Goal: Task Accomplishment & Management: Manage account settings

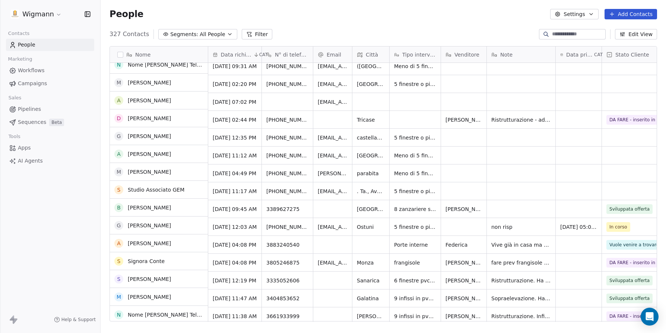
scroll to position [149, 0]
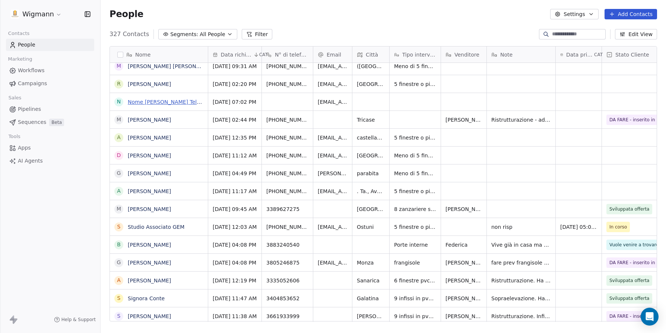
click at [165, 99] on link "Nome [PERSON_NAME] Telefono [PHONE_NUMBER] [GEOGRAPHIC_DATA] Email [EMAIL_ADDRE…" at bounding box center [431, 102] width 606 height 6
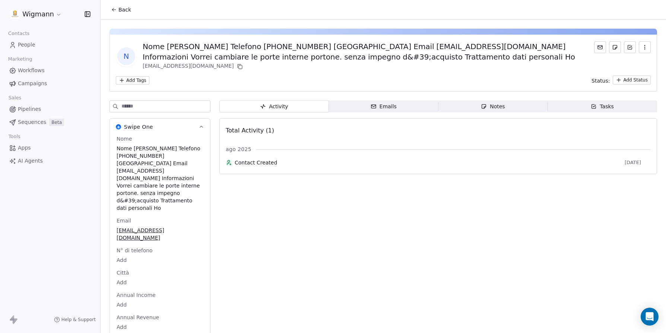
click at [116, 9] on icon at bounding box center [114, 10] width 6 height 6
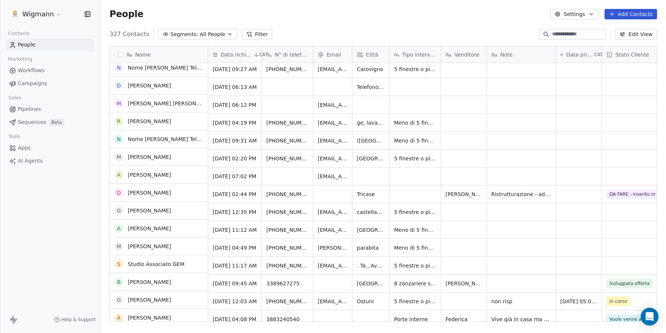
scroll to position [75, 0]
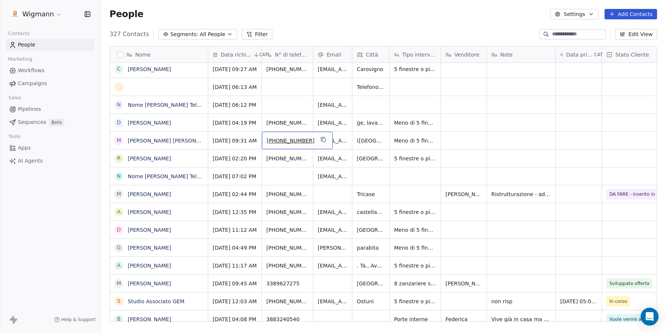
click at [417, 33] on input at bounding box center [578, 34] width 52 height 7
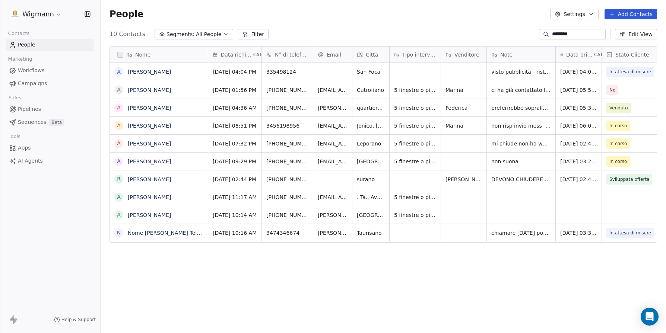
scroll to position [288, 560]
drag, startPoint x: 560, startPoint y: 36, endPoint x: 578, endPoint y: 32, distance: 18.3
click at [417, 35] on input "*******" at bounding box center [578, 34] width 52 height 7
type input "*"
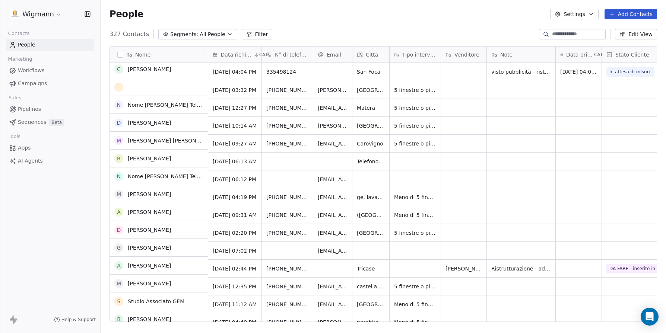
scroll to position [75, 0]
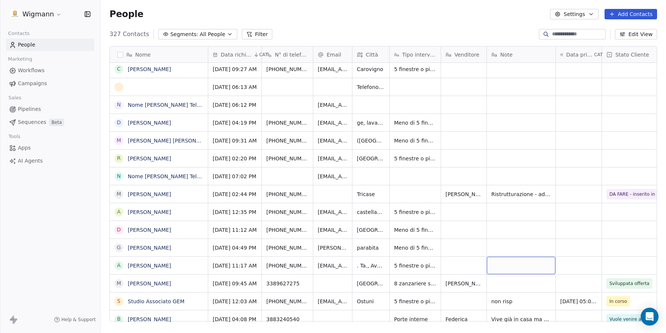
click at [417, 265] on div "grid" at bounding box center [521, 266] width 69 height 18
type textarea "**********"
click at [417, 275] on html "Wigmann Contacts People Marketing Workflows Campaigns Sales Pipelines Sequences…" at bounding box center [333, 166] width 666 height 333
click at [417, 266] on html "Wigmann Contacts People Marketing Workflows Campaigns Sales Pipelines Sequences…" at bounding box center [333, 166] width 666 height 333
click at [417, 266] on div "grid" at bounding box center [579, 266] width 46 height 18
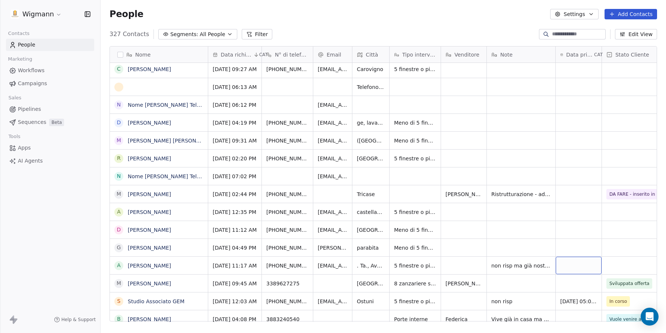
click at [417, 266] on div "grid" at bounding box center [579, 266] width 46 height 18
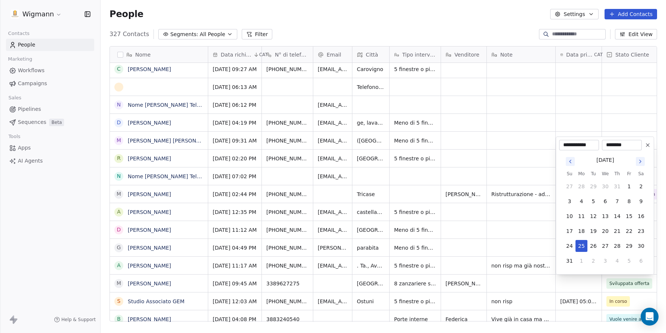
click at [417, 238] on html "Wigmann Contacts People Marketing Workflows Campaigns Sales Pipelines Sequences…" at bounding box center [333, 166] width 666 height 333
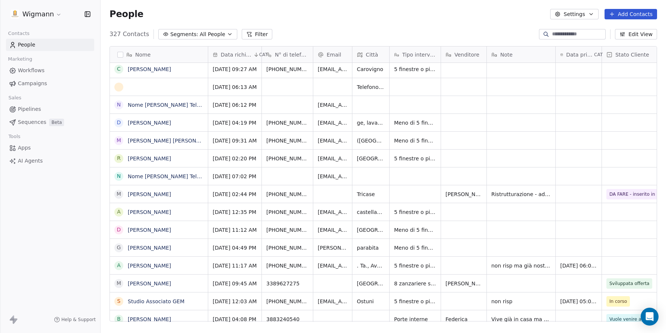
scroll to position [0, 20]
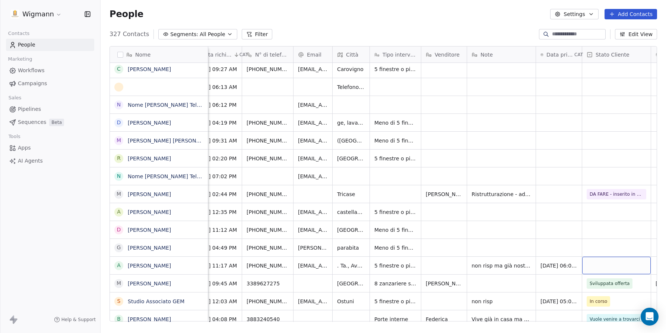
click at [417, 262] on div "grid" at bounding box center [616, 266] width 69 height 18
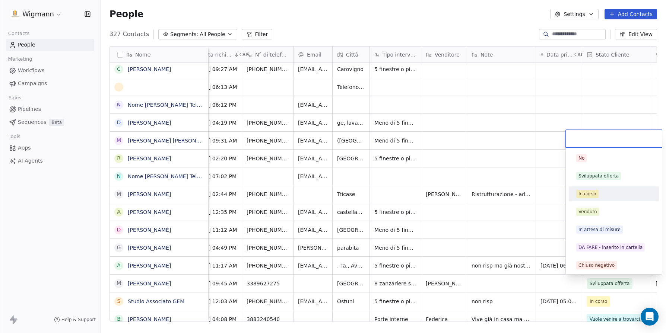
click at [417, 192] on div "In corso" at bounding box center [613, 194] width 75 height 8
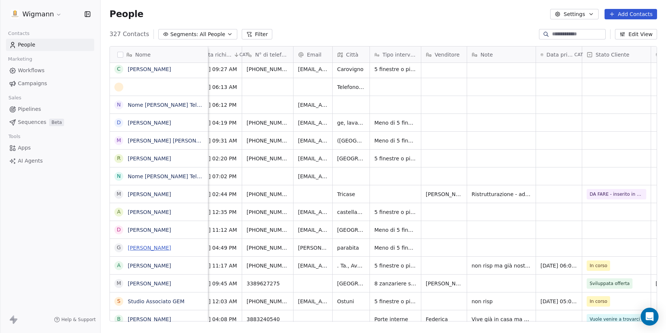
click at [140, 247] on link "[PERSON_NAME]" at bounding box center [149, 248] width 43 height 6
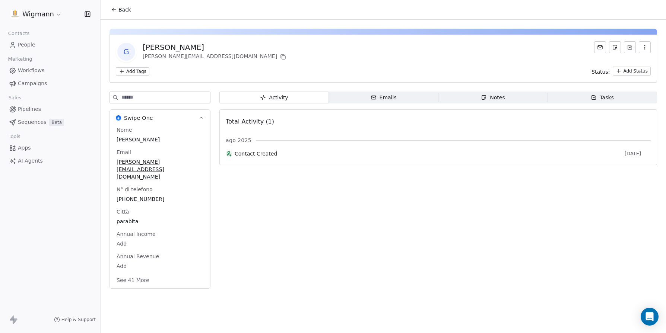
click at [165, 45] on div "[PERSON_NAME]" at bounding box center [215, 47] width 145 height 10
click at [111, 6] on button "Back" at bounding box center [121, 9] width 29 height 13
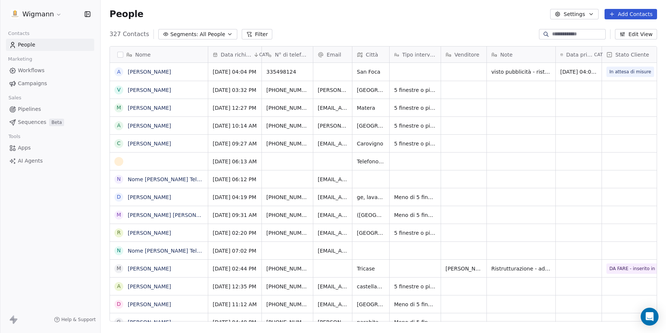
scroll to position [288, 560]
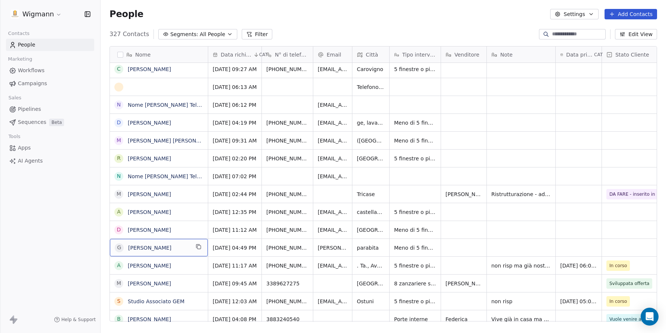
click at [158, 249] on span "[PERSON_NAME]" at bounding box center [158, 247] width 61 height 7
type textarea "*"
type textarea "**********"
click at [417, 247] on html "Wigmann Contacts People Marketing Workflows Campaigns Sales Pipelines Sequences…" at bounding box center [333, 166] width 666 height 333
click at [417, 249] on div "grid" at bounding box center [521, 248] width 69 height 18
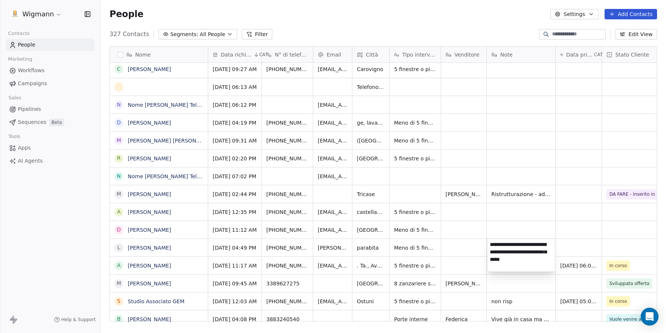
type textarea "**********"
click at [417, 247] on html "Wigmann Contacts People Marketing Workflows Campaigns Sales Pipelines Sequences…" at bounding box center [333, 166] width 666 height 333
click at [417, 248] on div "grid" at bounding box center [579, 248] width 46 height 18
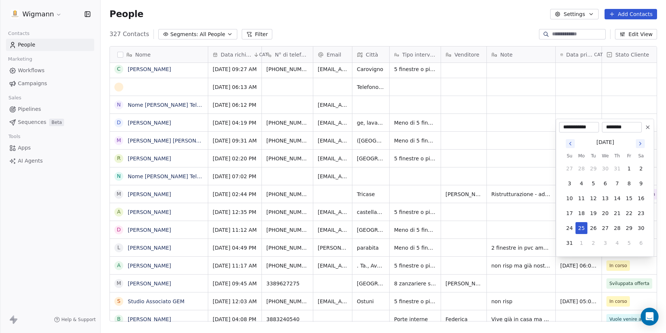
click at [417, 229] on html "Wigmann Contacts People Marketing Workflows Campaigns Sales Pipelines Sequences…" at bounding box center [333, 166] width 666 height 333
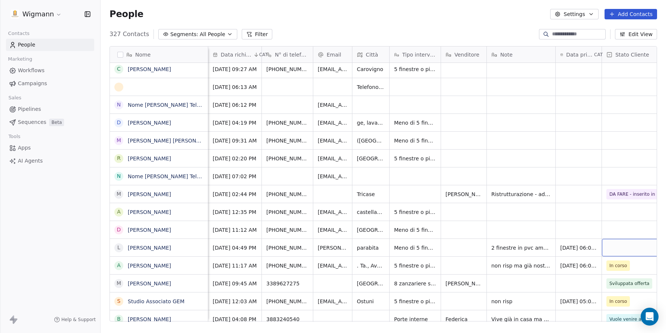
scroll to position [0, 20]
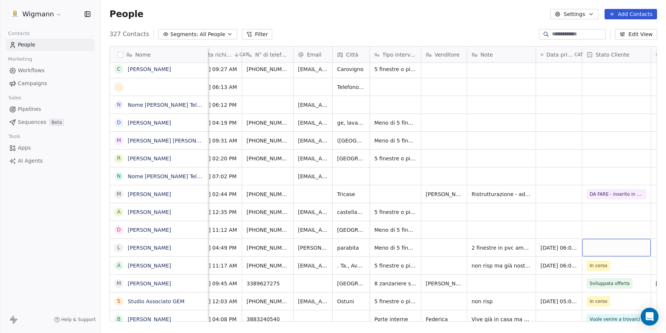
click at [417, 250] on div "grid" at bounding box center [616, 248] width 69 height 18
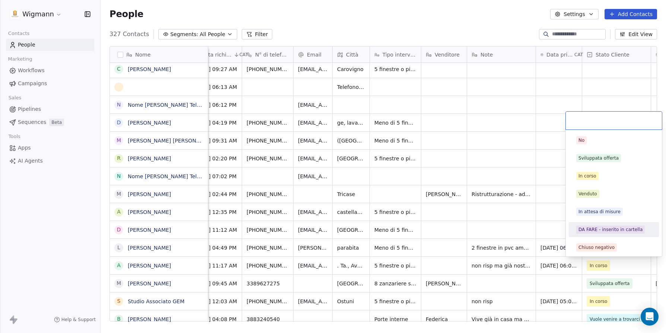
click at [417, 233] on div "DA FARE - inserito in cartella" at bounding box center [611, 230] width 64 height 7
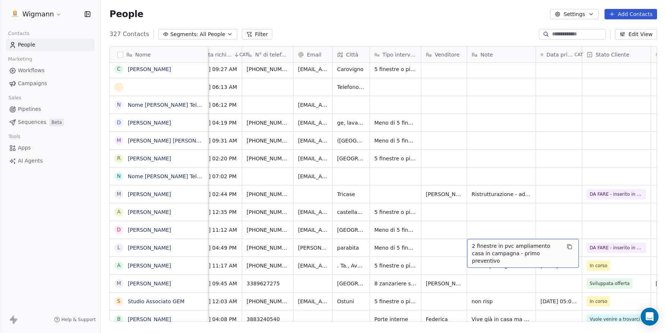
click at [417, 245] on span "2 finestre in pvc ampliamento casa in campagna - primo preventivo" at bounding box center [516, 254] width 89 height 22
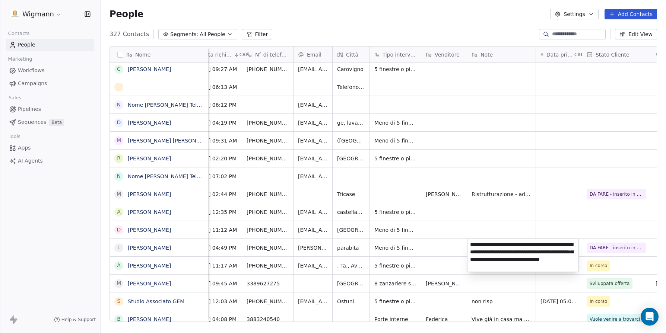
type textarea "**********"
click at [417, 219] on html "Wigmann Contacts People Marketing Workflows Campaigns Sales Pipelines Sequences…" at bounding box center [333, 166] width 666 height 333
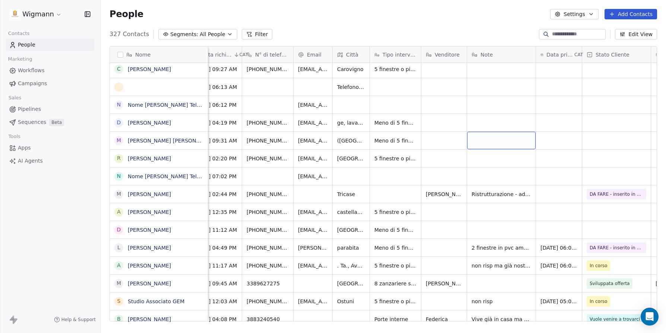
click at [417, 142] on div "grid" at bounding box center [501, 141] width 69 height 18
click at [417, 205] on html "Wigmann Contacts People Marketing Workflows Campaigns Sales Pipelines Sequences…" at bounding box center [333, 166] width 666 height 333
click at [417, 196] on div "grid" at bounding box center [559, 195] width 46 height 18
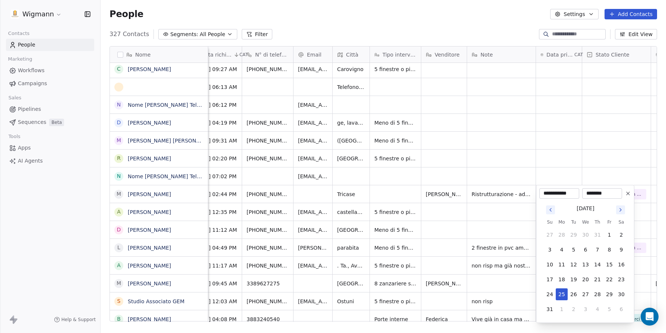
click at [417, 196] on html "Wigmann Contacts People Marketing Workflows Campaigns Sales Pipelines Sequences…" at bounding box center [333, 166] width 666 height 333
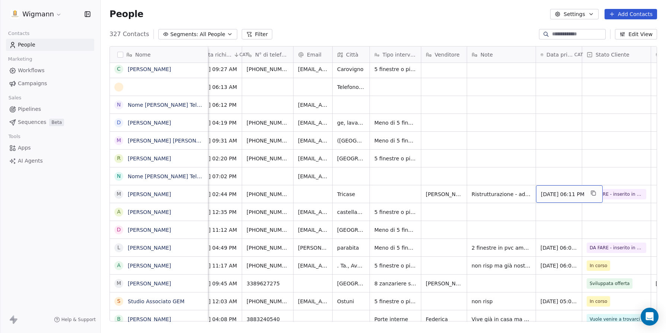
click at [417, 187] on div "[DATE] 06:11 PM" at bounding box center [569, 195] width 67 height 18
click at [417, 191] on span "[DATE] 06:11 PM" at bounding box center [563, 194] width 44 height 7
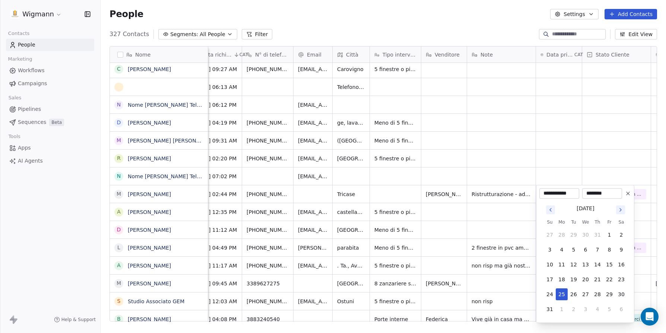
click at [417, 193] on icon at bounding box center [628, 193] width 3 height 3
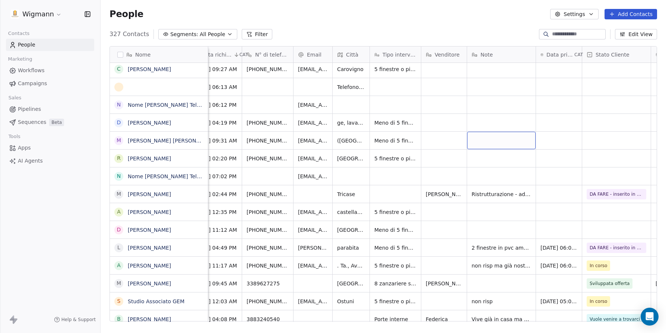
click at [417, 141] on div "grid" at bounding box center [501, 141] width 69 height 18
type textarea "*"
type textarea "**********"
click at [417, 136] on html "Wigmann Contacts People Marketing Workflows Campaigns Sales Pipelines Sequences…" at bounding box center [333, 166] width 666 height 333
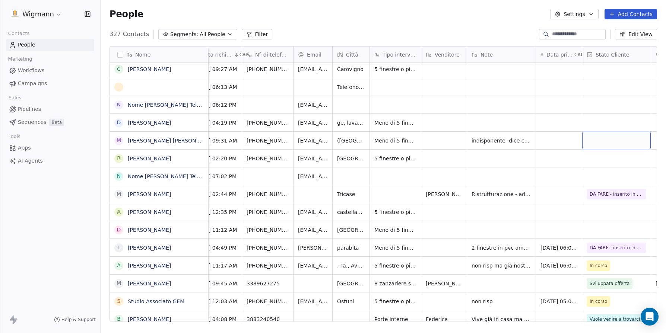
click at [417, 142] on div "grid" at bounding box center [616, 141] width 69 height 18
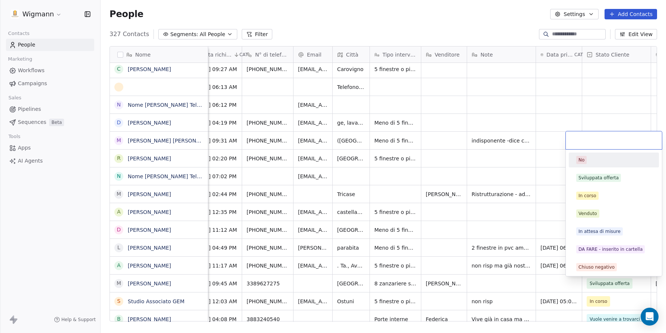
click at [417, 163] on div "No" at bounding box center [613, 160] width 75 height 8
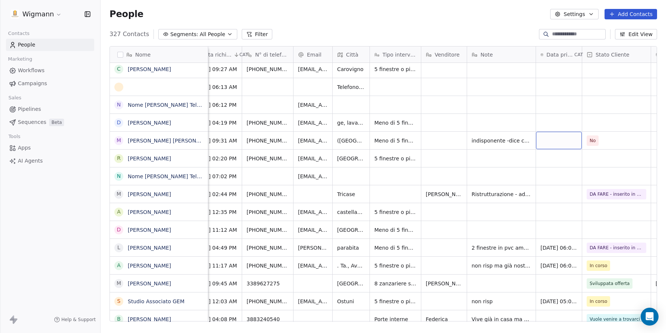
click at [417, 143] on div "grid" at bounding box center [559, 141] width 46 height 18
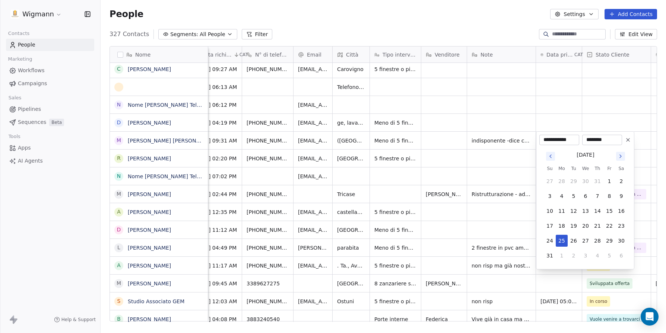
click at [417, 151] on html "Wigmann Contacts People Marketing Workflows Campaigns Sales Pipelines Sequences…" at bounding box center [333, 166] width 666 height 333
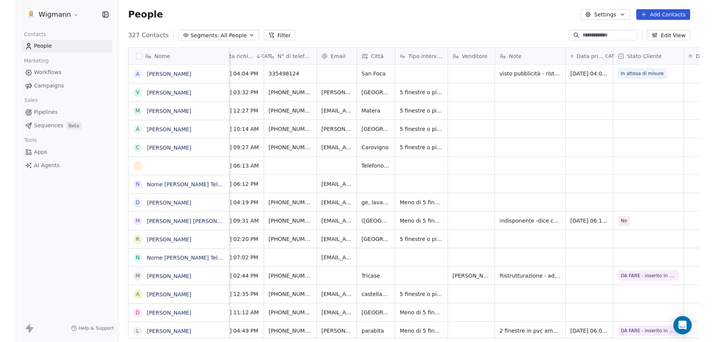
scroll to position [295, 609]
